Goal: Find specific page/section: Find specific page/section

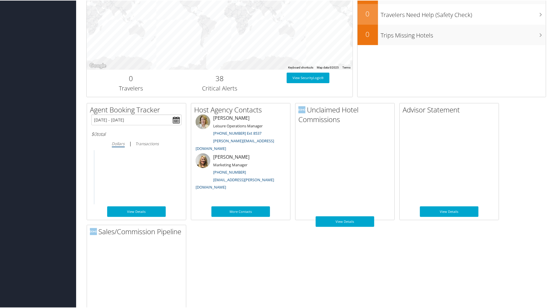
scroll to position [244, 0]
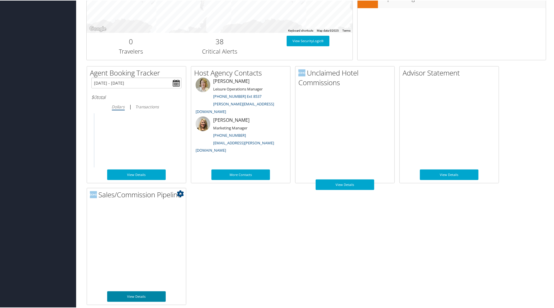
click at [145, 220] on link "View Details" at bounding box center [136, 296] width 59 height 11
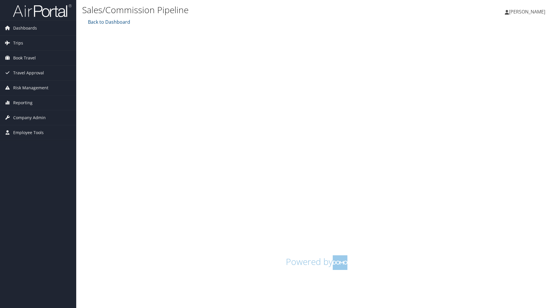
click at [113, 16] on div "Sales/Commission Pipeline" at bounding box center [238, 11] width 313 height 16
click at [113, 22] on link "Back to Dashboard" at bounding box center [108, 22] width 44 height 6
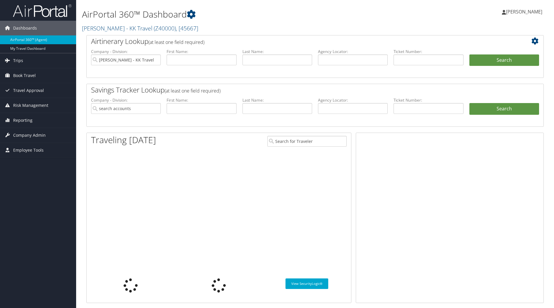
type input "[PERSON_NAME] - KK Travel"
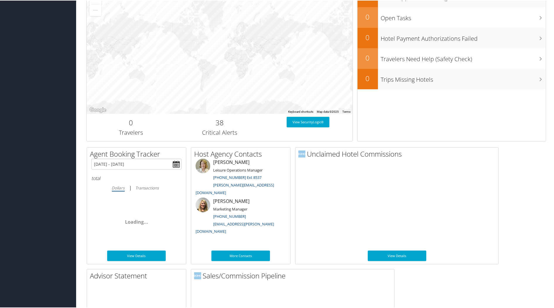
scroll to position [244, 0]
